Goal: Information Seeking & Learning: Learn about a topic

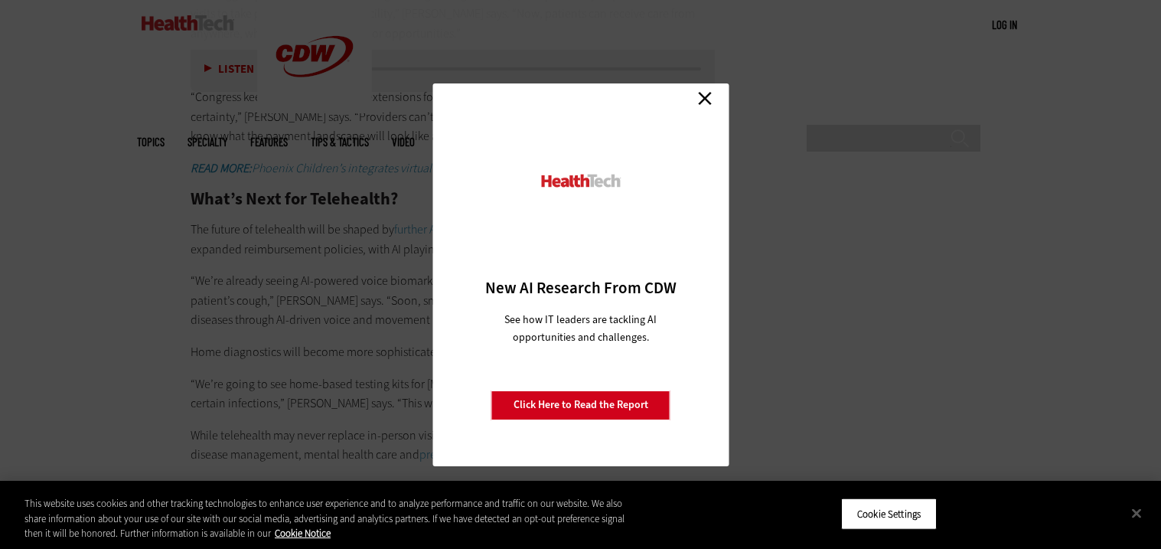
scroll to position [2850, 0]
click at [712, 96] on link "Close" at bounding box center [704, 98] width 23 height 23
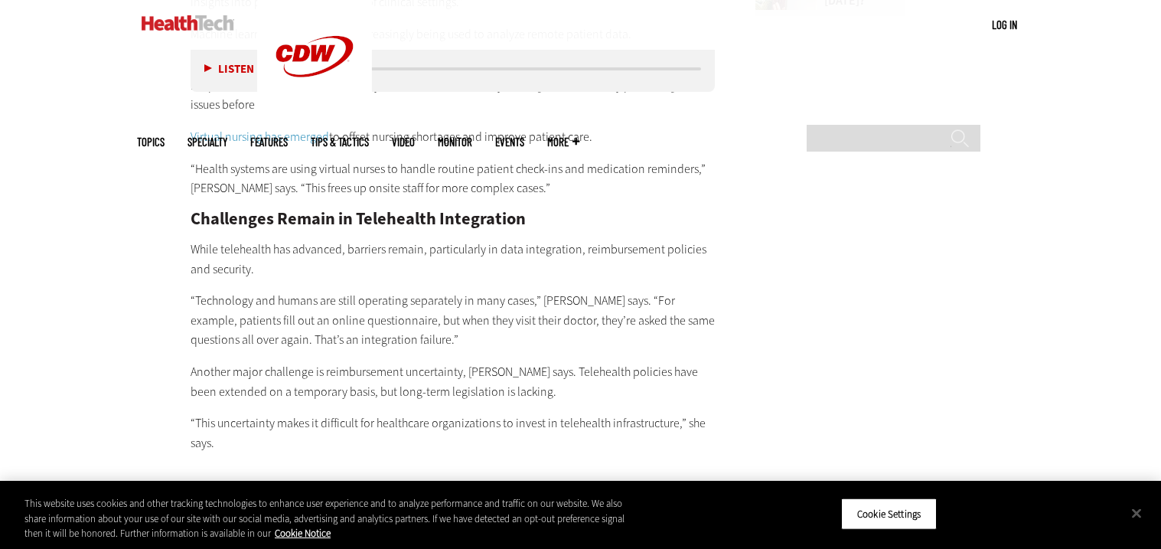
scroll to position [2116, 0]
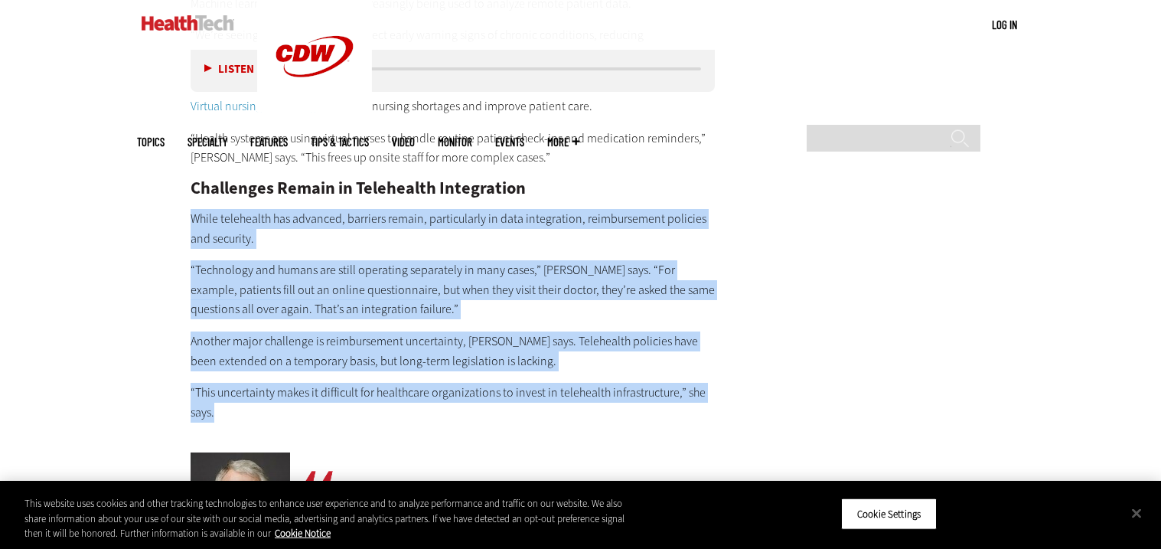
drag, startPoint x: 186, startPoint y: 173, endPoint x: 592, endPoint y: 367, distance: 449.4
click at [592, 367] on article "[DATE] Twitter Facebook LinkedIn Reddit Flipboard Email Patient-Centered Care H…" at bounding box center [438, 164] width 556 height 3362
copy div "While telehealth has advanced, barriers remain, particularly in data integratio…"
click at [853, 162] on main "Home » Patient-Centered Care Close New AI Research From CDW See how IT leaders …" at bounding box center [581, 146] width 888 height 3443
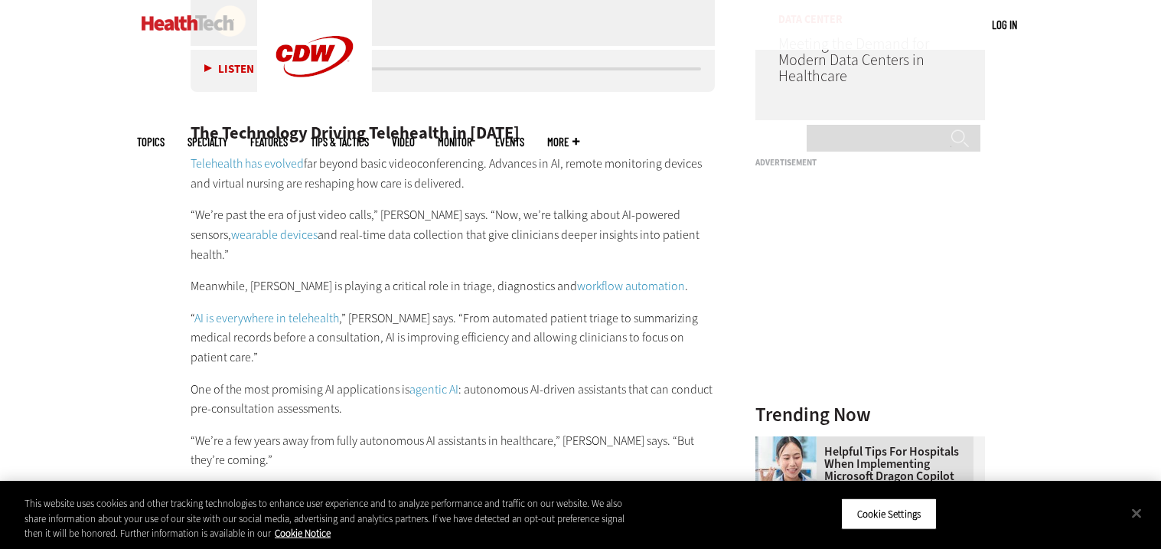
scroll to position [1473, 0]
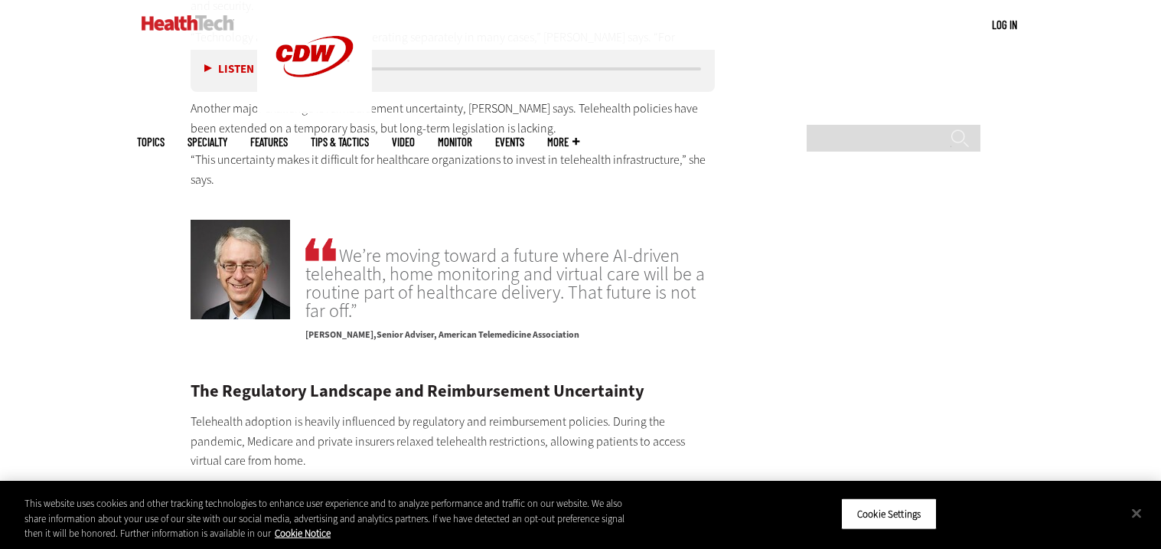
scroll to position [2350, 0]
click at [1133, 513] on button "Close" at bounding box center [1137, 513] width 34 height 34
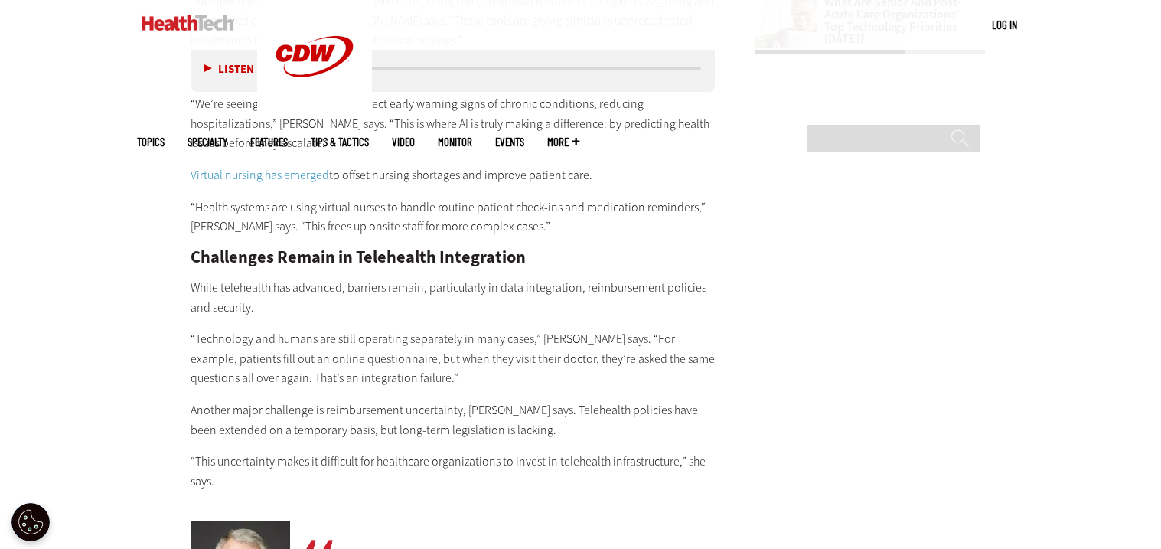
scroll to position [2044, 0]
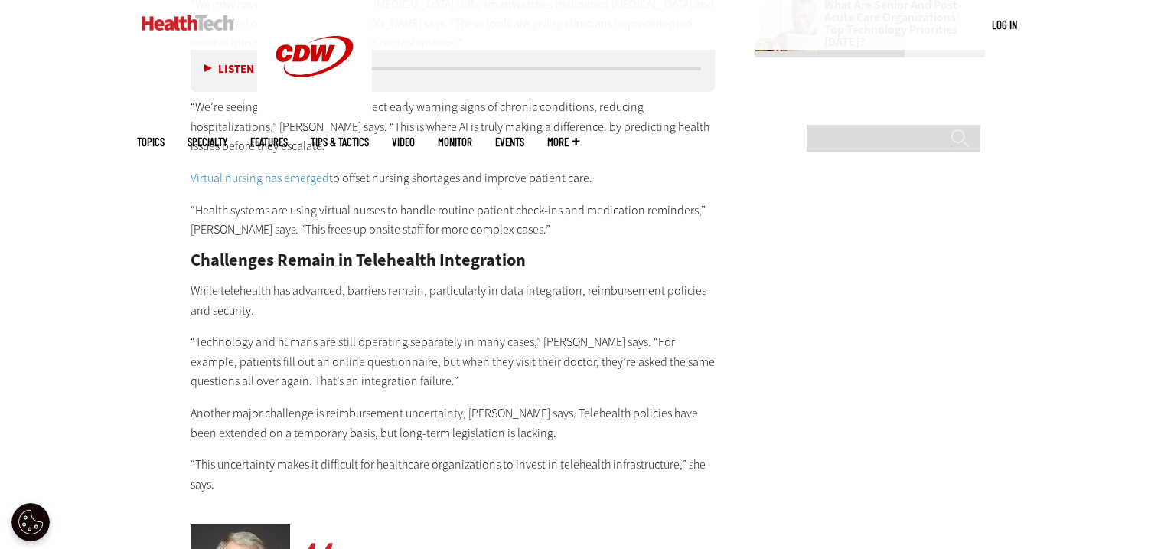
click at [944, 329] on main "Home » Patient-Centered Care Close New AI Research From CDW See how IT leaders …" at bounding box center [581, 218] width 888 height 3443
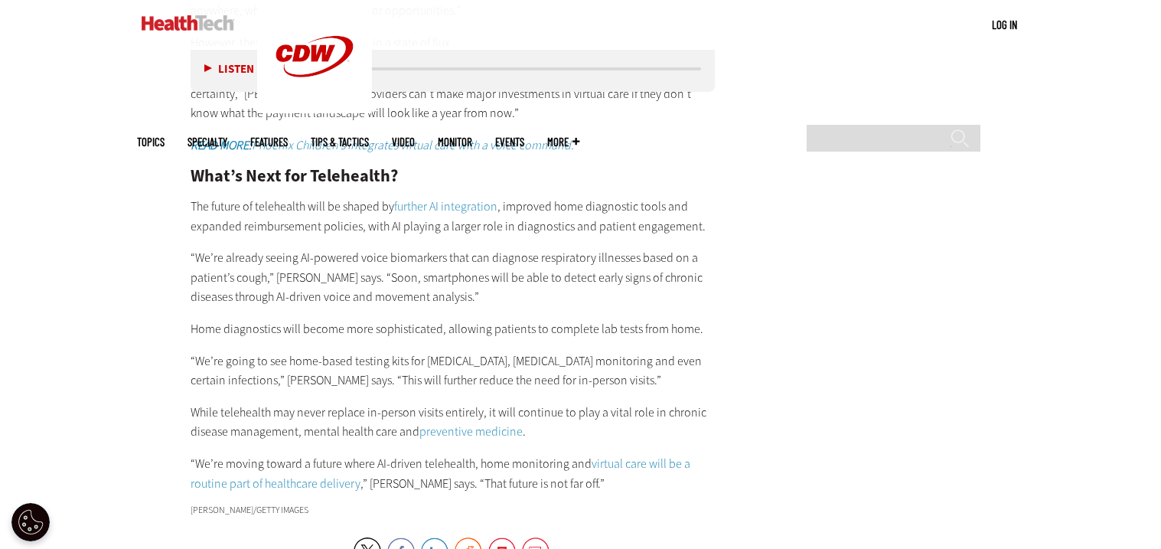
scroll to position [2871, 0]
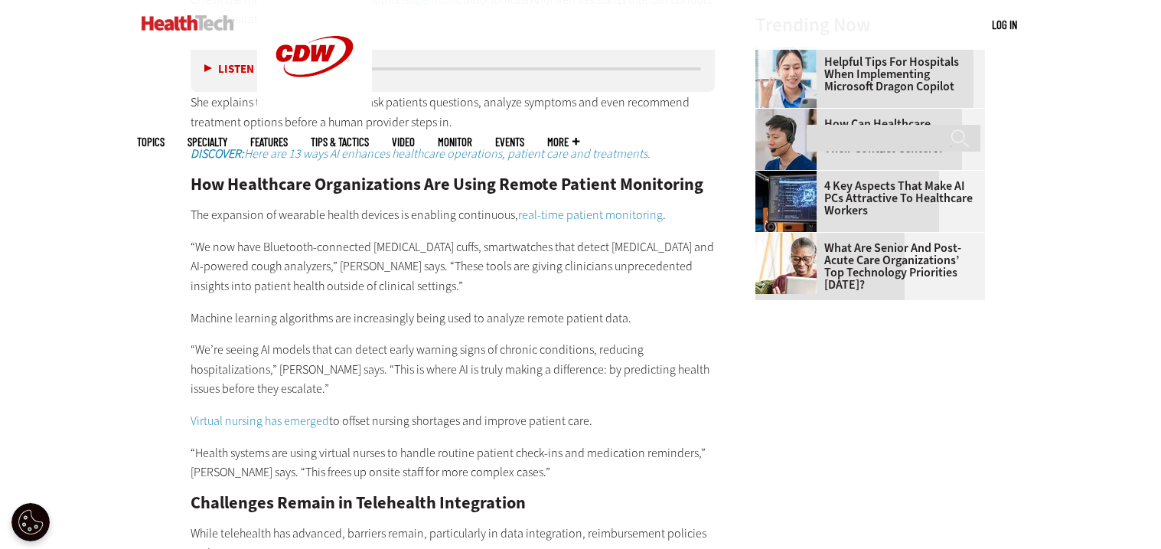
scroll to position [1800, 0]
click at [779, 476] on main "Home » Patient-Centered Care Close New AI Research From CDW See how IT leaders …" at bounding box center [581, 462] width 888 height 3443
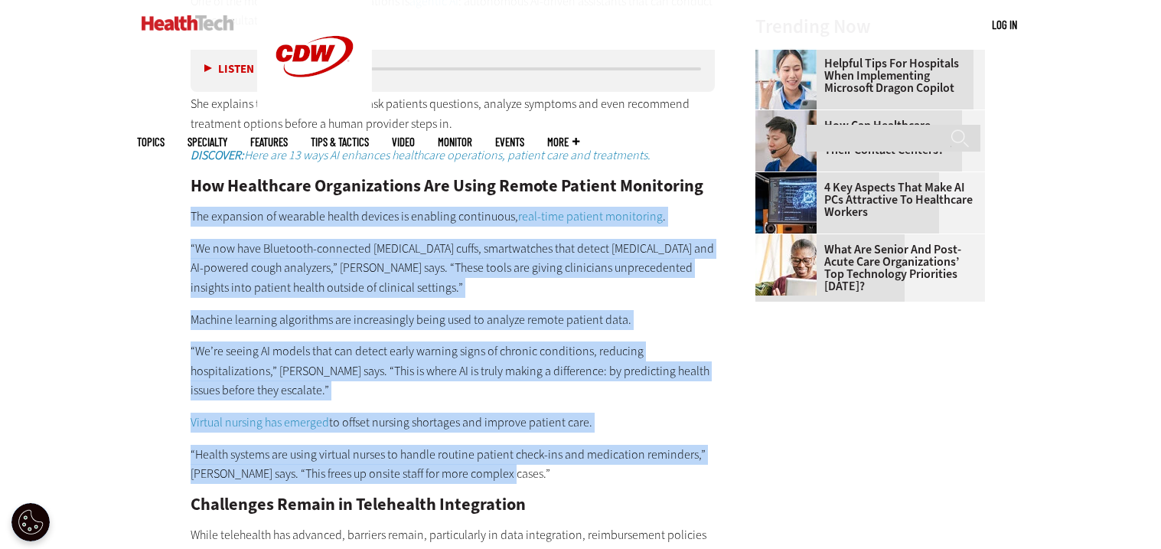
drag, startPoint x: 188, startPoint y: 179, endPoint x: 595, endPoint y: 435, distance: 480.5
click at [595, 435] on article "[DATE] Twitter Facebook LinkedIn Reddit Flipboard Email Patient-Centered Care H…" at bounding box center [438, 480] width 556 height 3362
copy div "The expansion of wearable health devices is enabling continuous, real-time pati…"
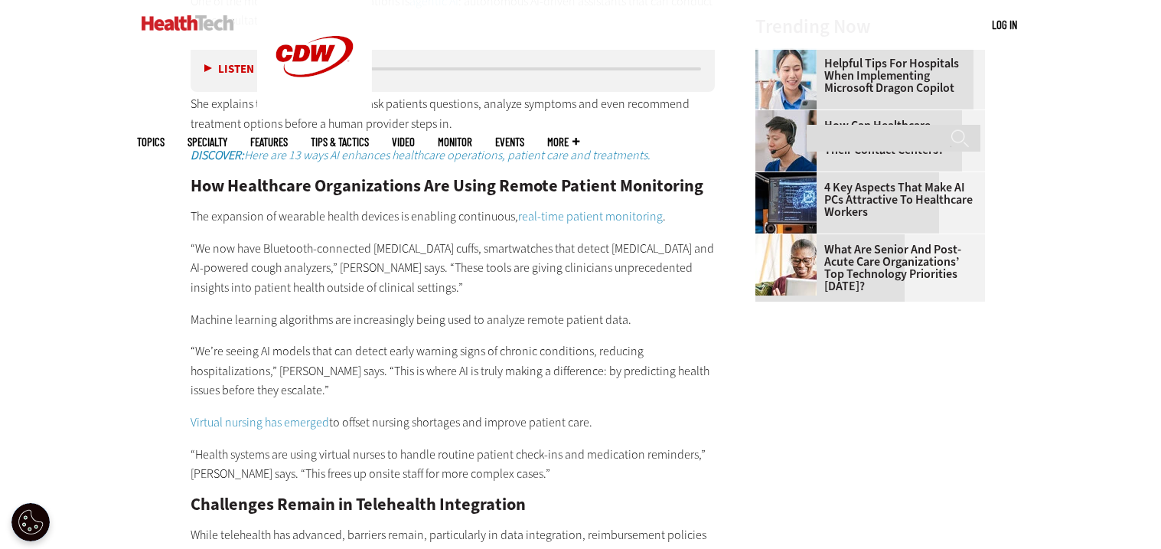
click at [822, 362] on main "Home » Patient-Centered Care Close New AI Research From CDW See how IT leaders …" at bounding box center [581, 462] width 888 height 3443
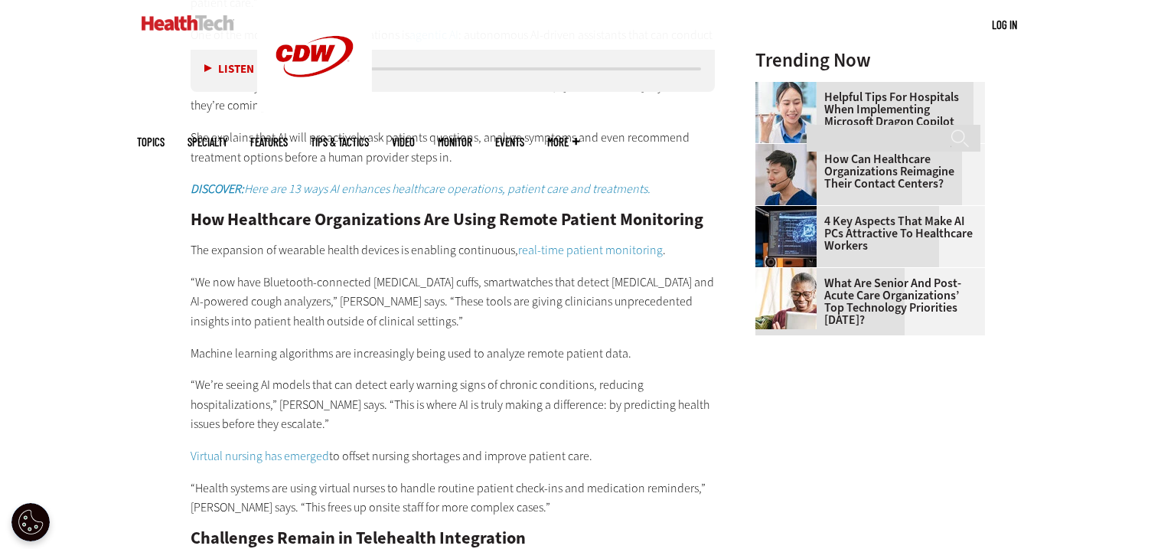
scroll to position [1769, 0]
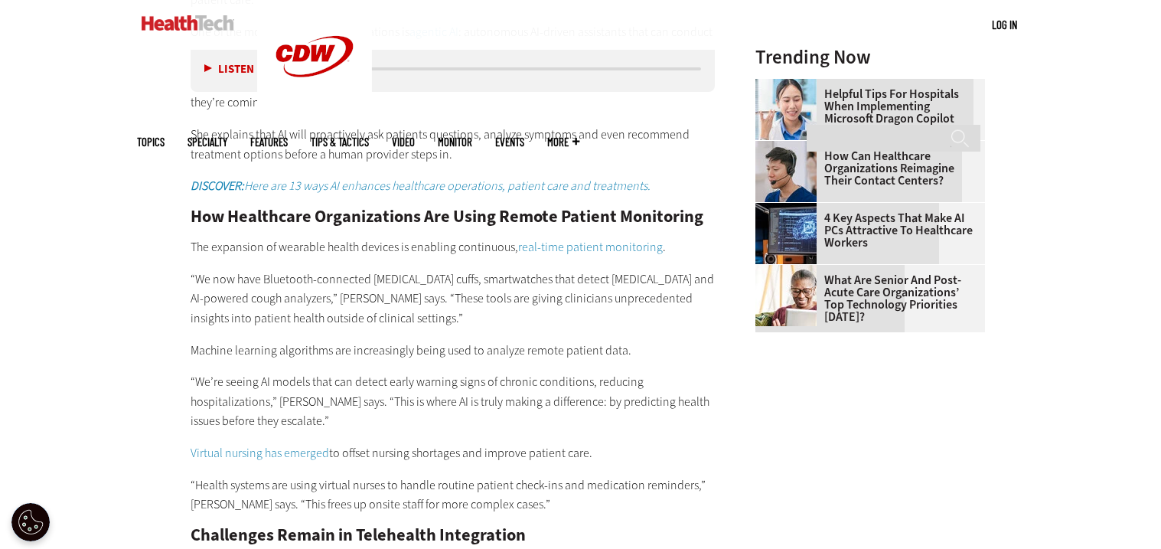
click at [73, 48] on div "MENU Log in Mobile menu Topics Artificial Intelligence Cloud Data Analytics Dat…" at bounding box center [580, 25] width 1161 height 50
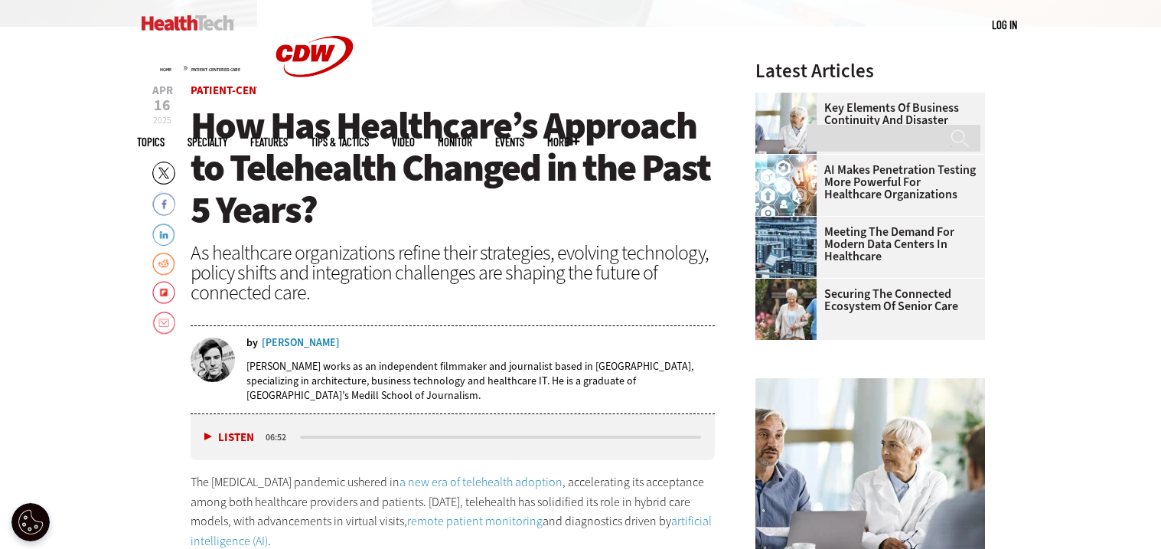
scroll to position [484, 0]
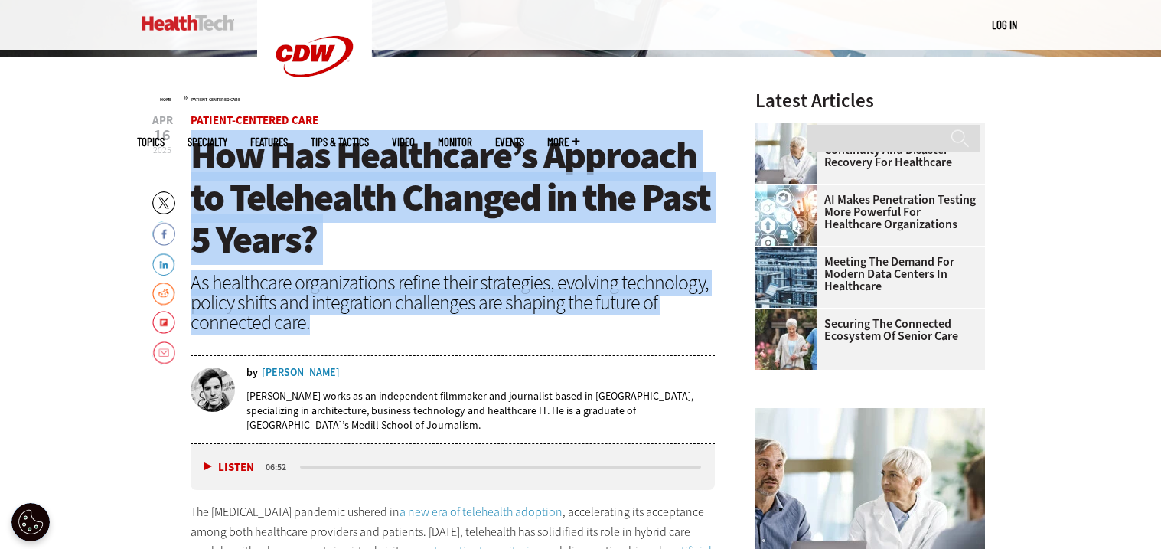
drag, startPoint x: 184, startPoint y: 142, endPoint x: 514, endPoint y: 321, distance: 375.7
copy header "How Has Healthcare’s Approach to Telehealth Changed in the Past 5 Years? As hea…"
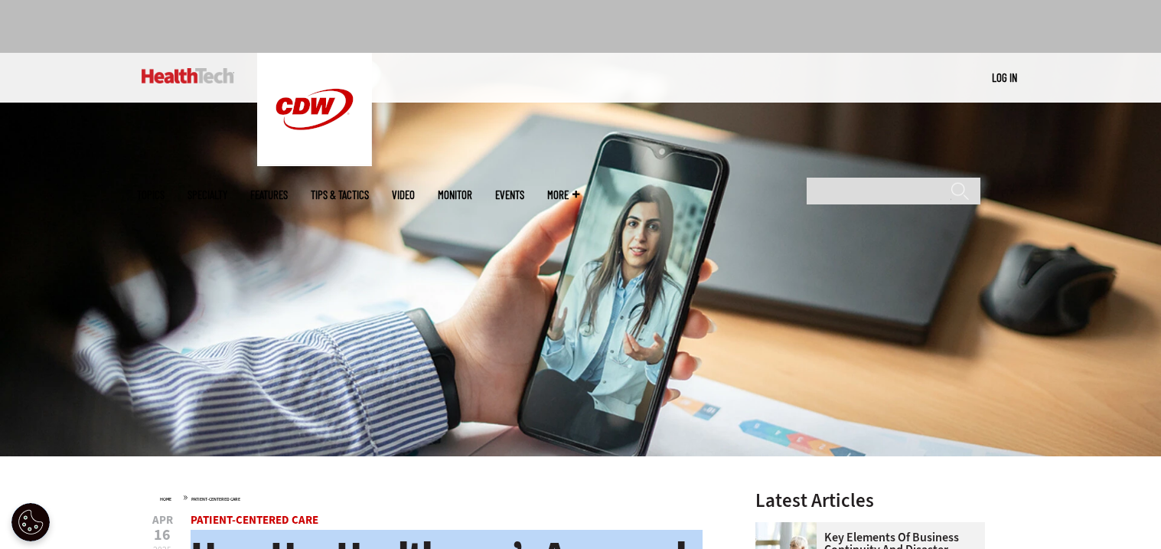
scroll to position [0, 0]
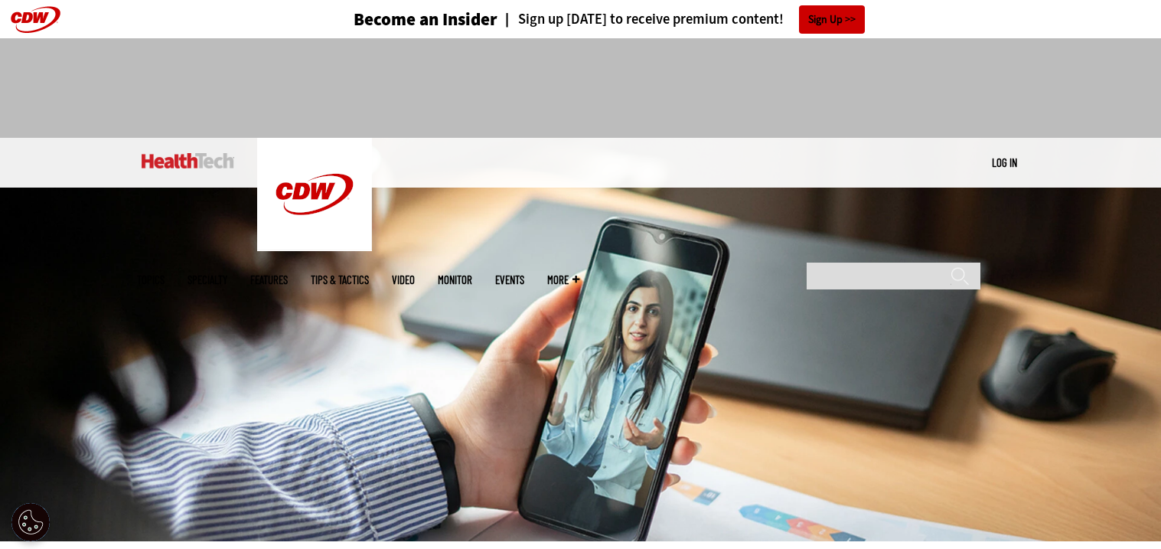
drag, startPoint x: 514, startPoint y: 321, endPoint x: 359, endPoint y: 6, distance: 351.2
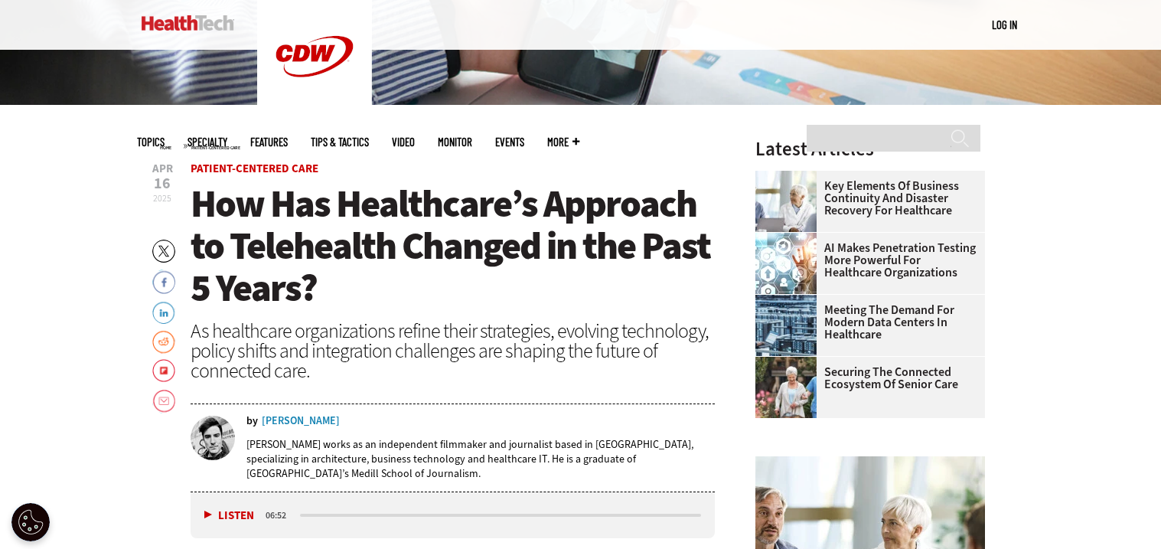
scroll to position [492, 0]
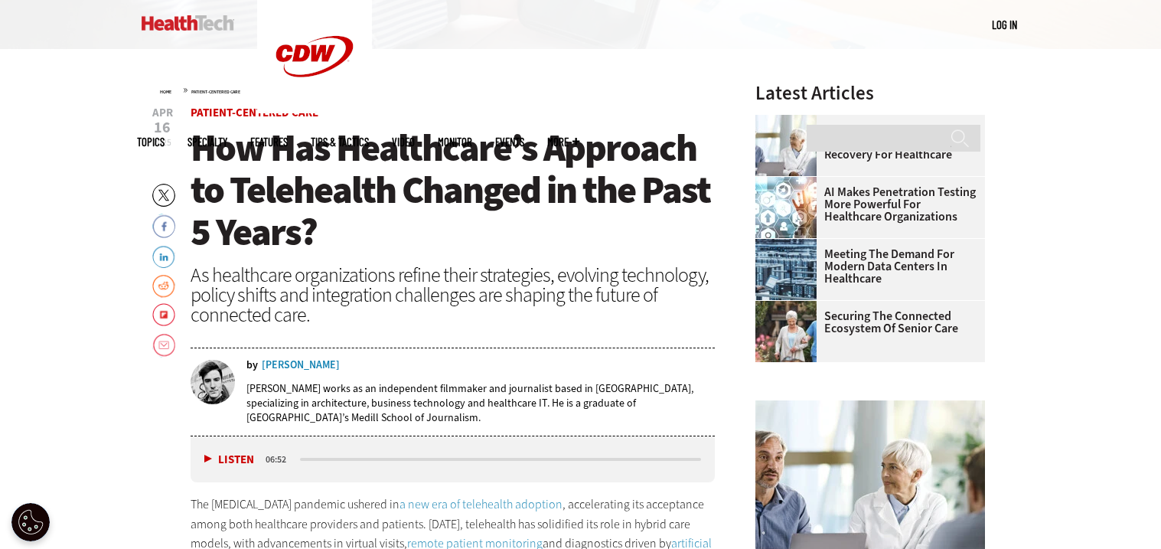
click at [313, 92] on div "Home » Patient-Centered Care" at bounding box center [438, 89] width 556 height 12
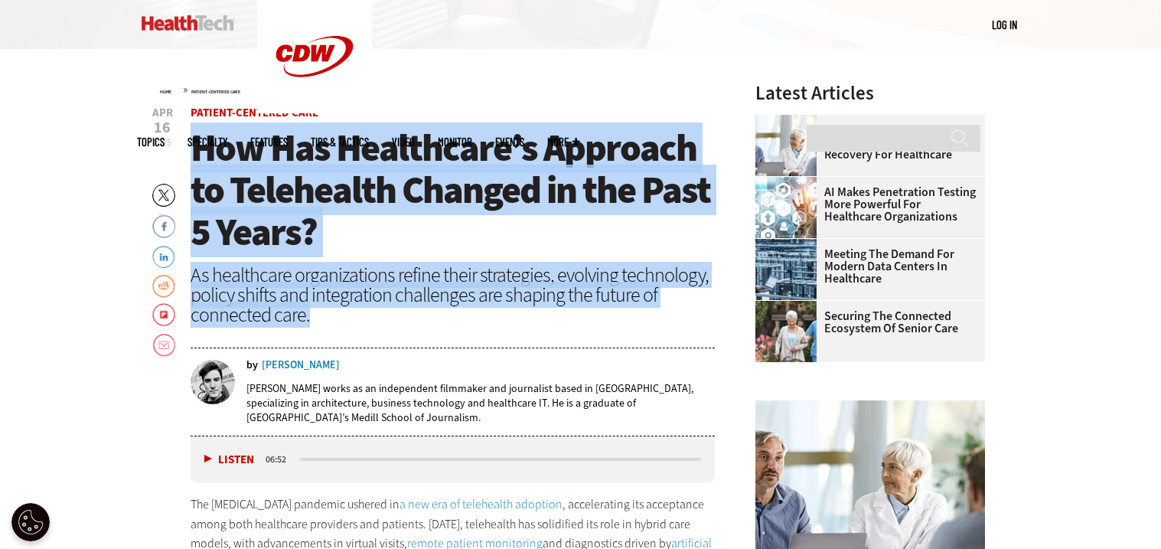
drag, startPoint x: 184, startPoint y: 132, endPoint x: 602, endPoint y: 318, distance: 457.7
copy header "How Has Healthcare’s Approach to Telehealth Changed in the Past 5 Years? As hea…"
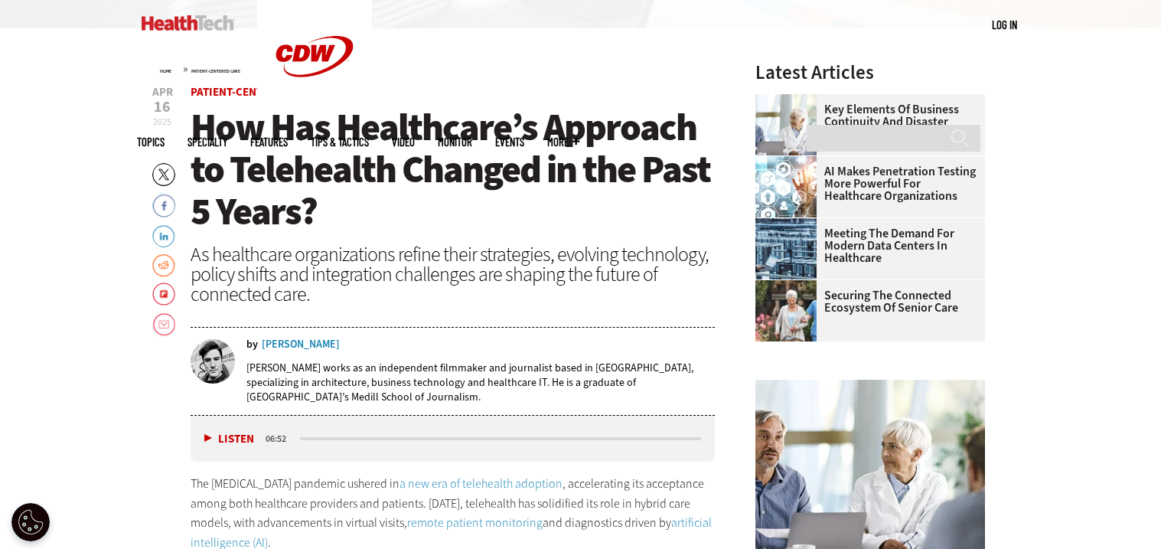
scroll to position [511, 0]
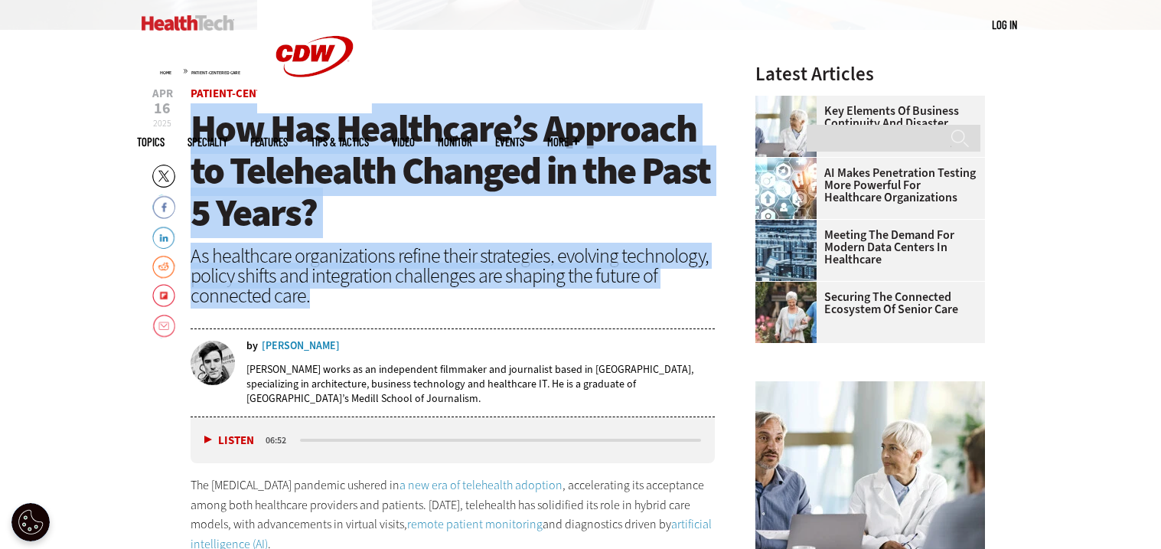
drag, startPoint x: 191, startPoint y: 118, endPoint x: 628, endPoint y: 298, distance: 471.8
click at [628, 298] on header "[DATE] Twitter Facebook LinkedIn Reddit Flipboard Email Patient-Centered Care H…" at bounding box center [453, 252] width 525 height 329
copy header "How Has Healthcare’s Approach to Telehealth Changed in the Past 5 Years? As hea…"
